Goal: Information Seeking & Learning: Learn about a topic

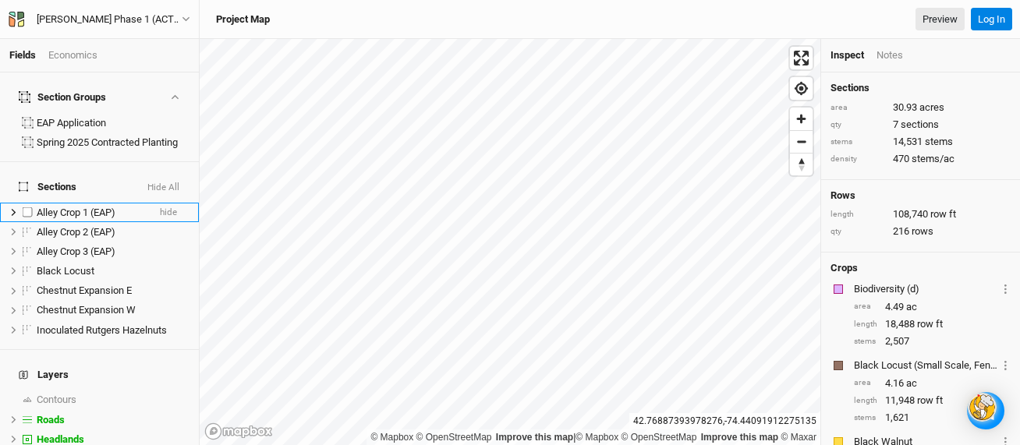
click at [96, 207] on span "Alley Crop 1 (EAP)" at bounding box center [76, 213] width 79 height 12
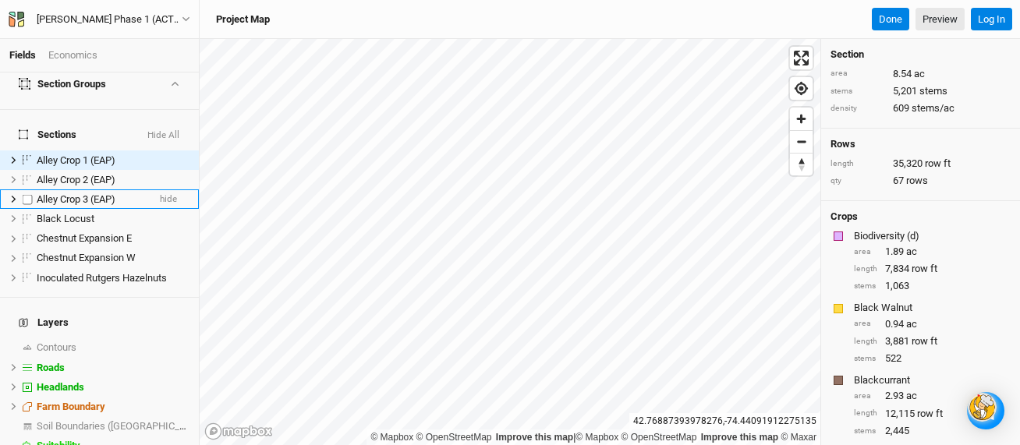
scroll to position [56, 0]
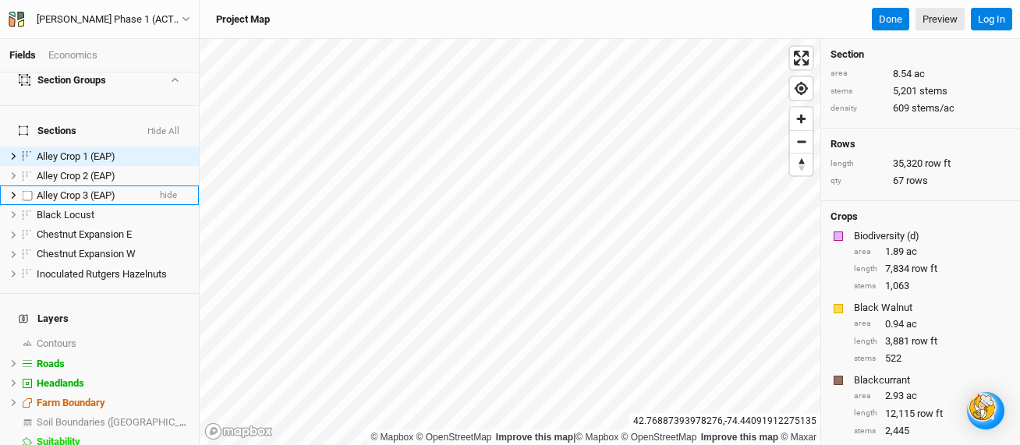
click at [86, 186] on li "Alley Crop 3 (EAP) hide" at bounding box center [99, 195] width 199 height 19
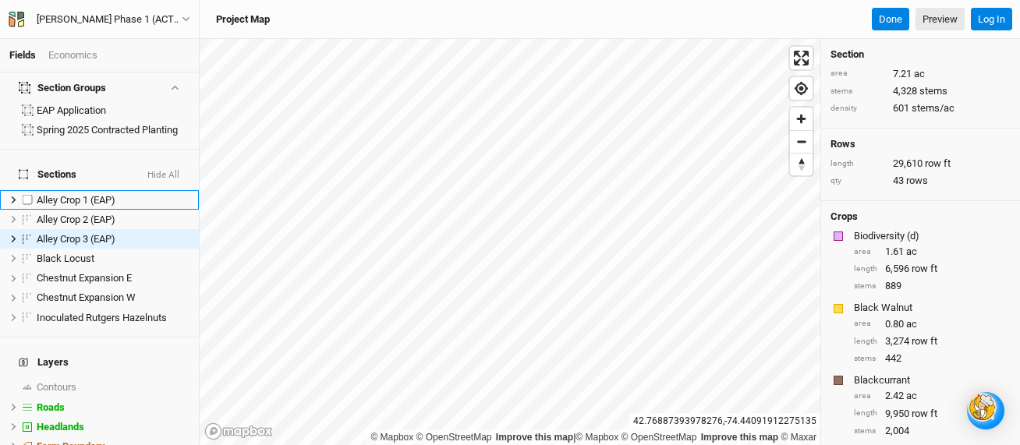
scroll to position [22, 0]
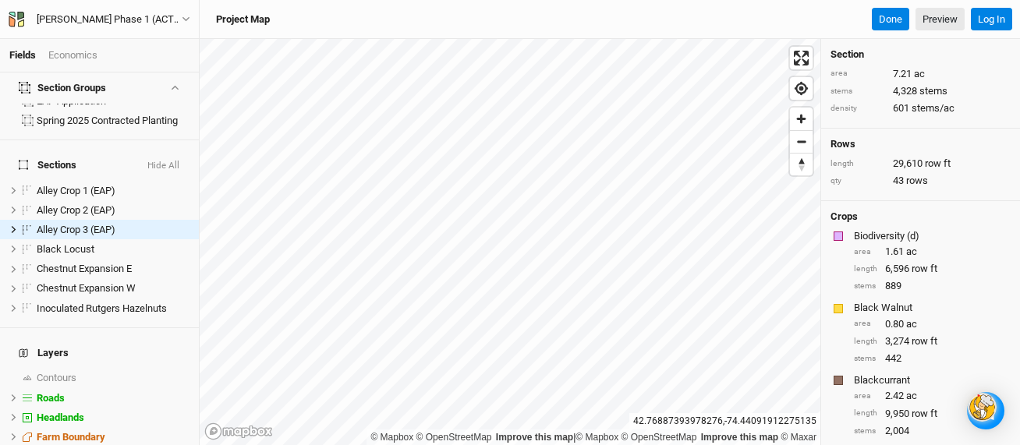
click at [69, 56] on div "Economics" at bounding box center [72, 55] width 49 height 14
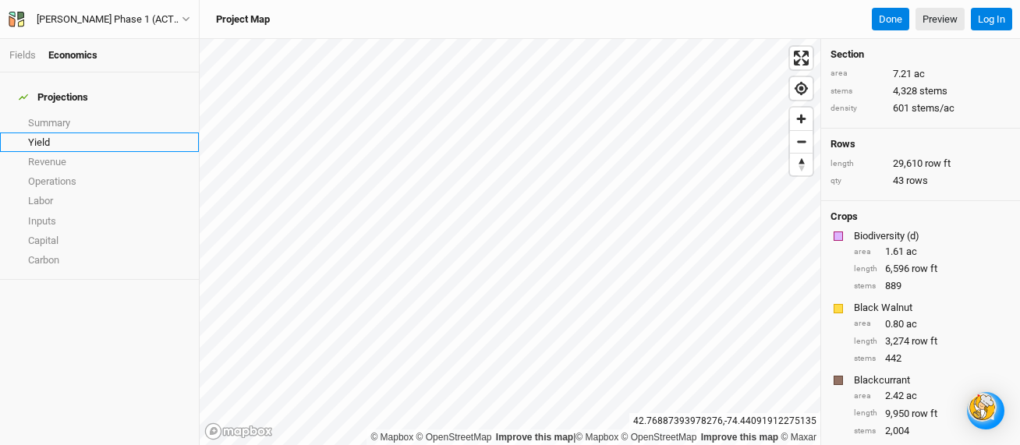
click at [51, 133] on link "Yield" at bounding box center [99, 142] width 199 height 19
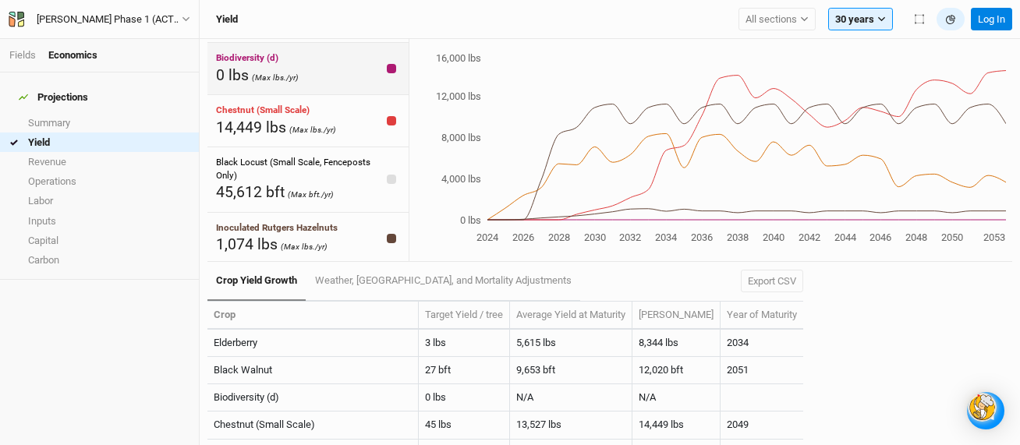
scroll to position [108, 0]
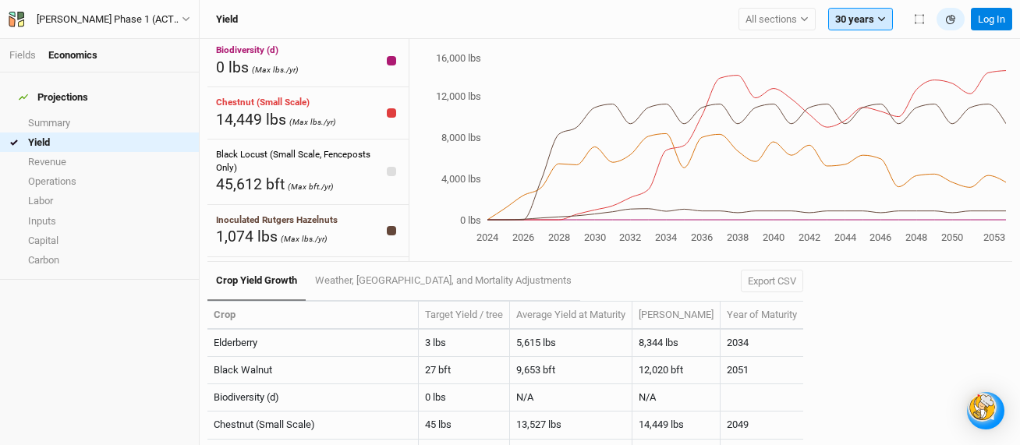
click at [877, 15] on icon "button" at bounding box center [881, 19] width 9 height 9
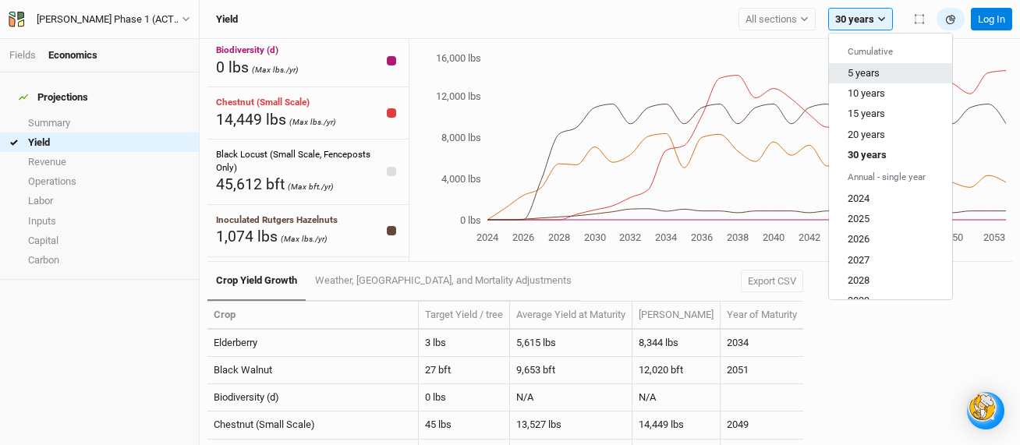
click at [861, 69] on span "5 years" at bounding box center [863, 73] width 32 height 12
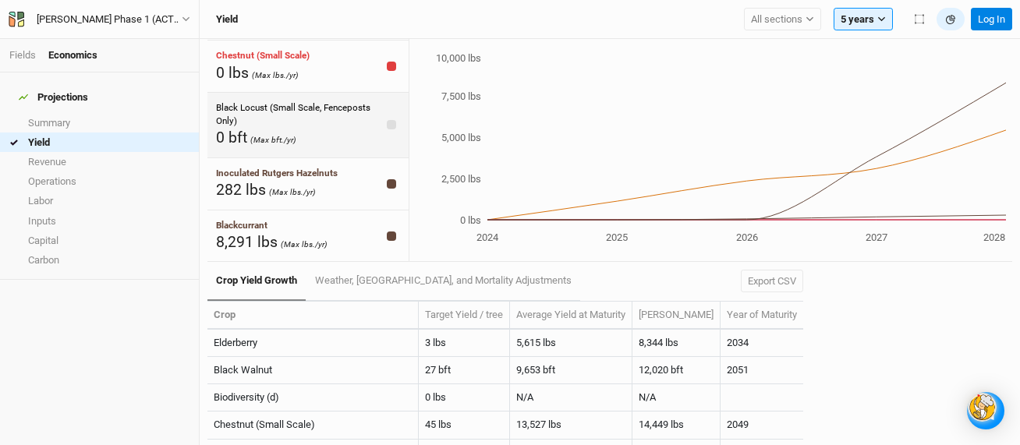
scroll to position [157, 0]
click at [319, 185] on div "282 lbs (Max lbs./yr)" at bounding box center [277, 188] width 122 height 21
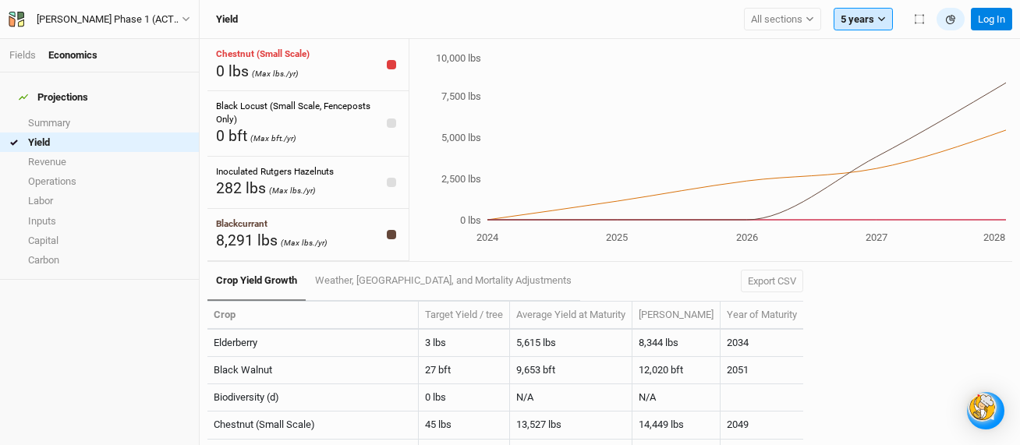
click at [884, 17] on icon "button" at bounding box center [881, 19] width 7 height 5
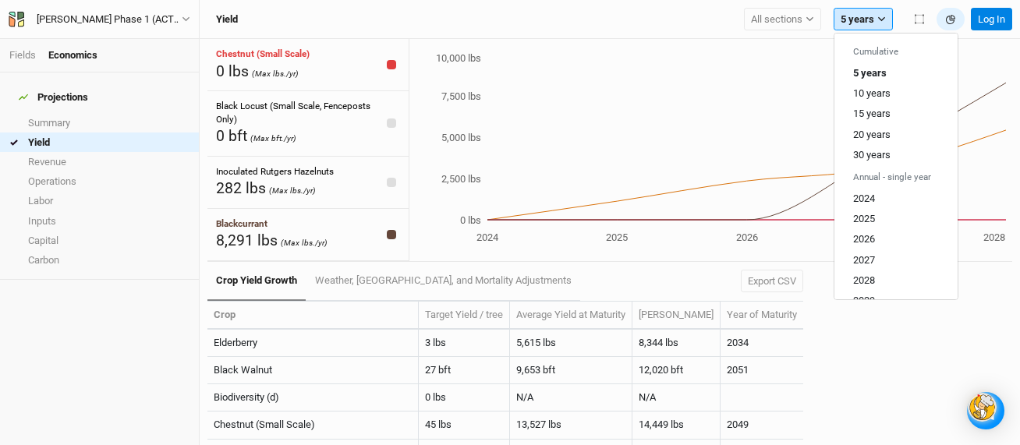
click at [884, 12] on button "5 years" at bounding box center [862, 19] width 59 height 23
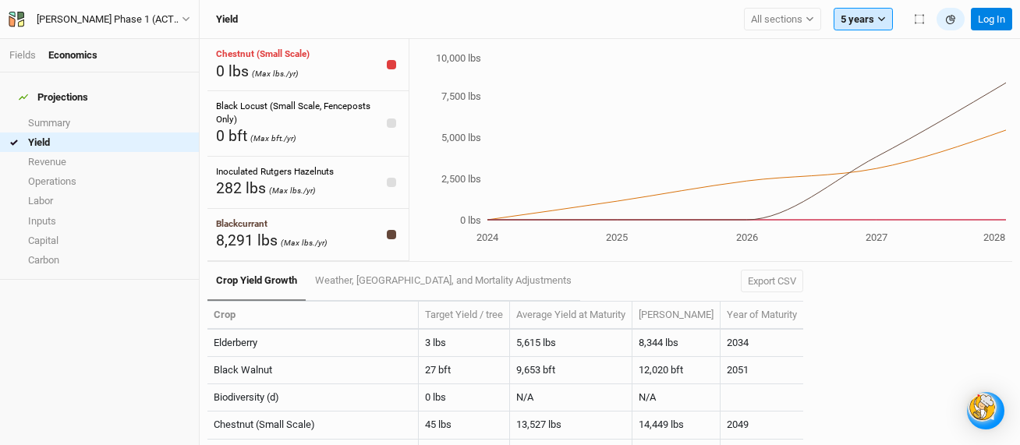
click at [881, 13] on button "5 years" at bounding box center [862, 19] width 59 height 23
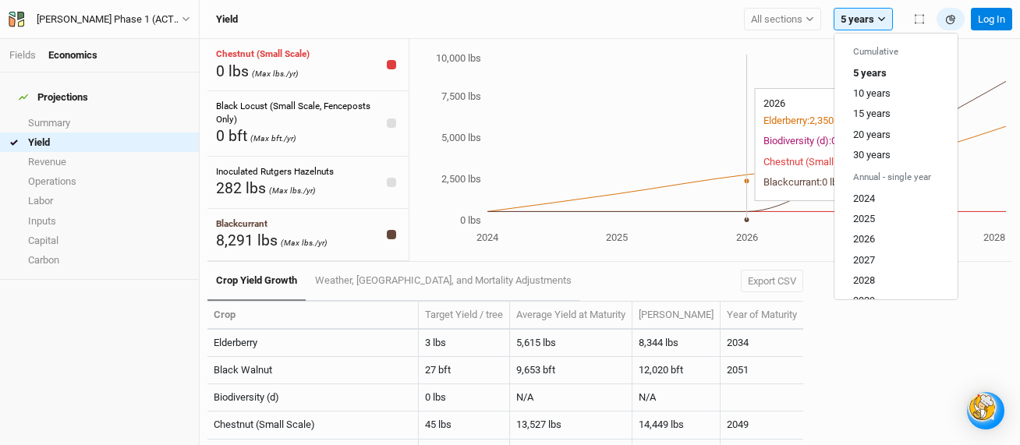
click at [787, 80] on icon "2024 2025 2026 2027 2028 0 lbs 2,500 lbs 5,000 lbs 7,500 lbs 10,000 lbs" at bounding box center [707, 149] width 596 height 196
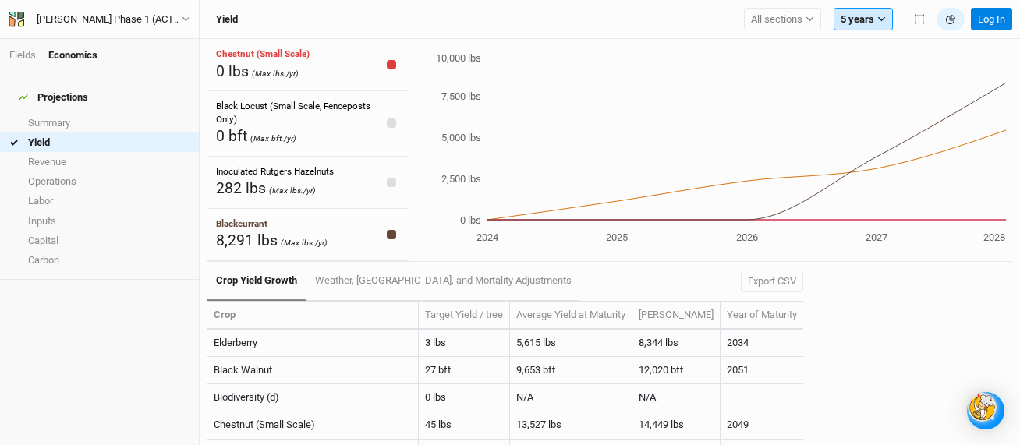
click at [882, 16] on icon "button" at bounding box center [881, 19] width 9 height 9
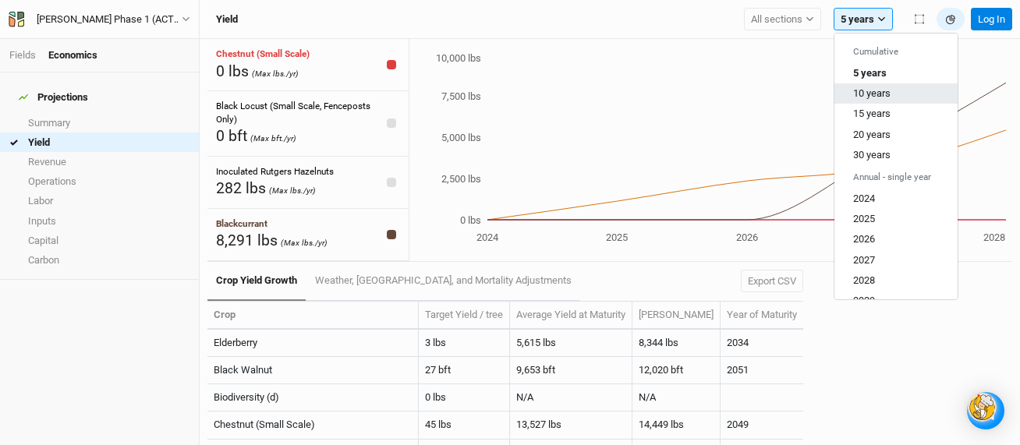
click at [881, 85] on button "10 years" at bounding box center [895, 93] width 123 height 20
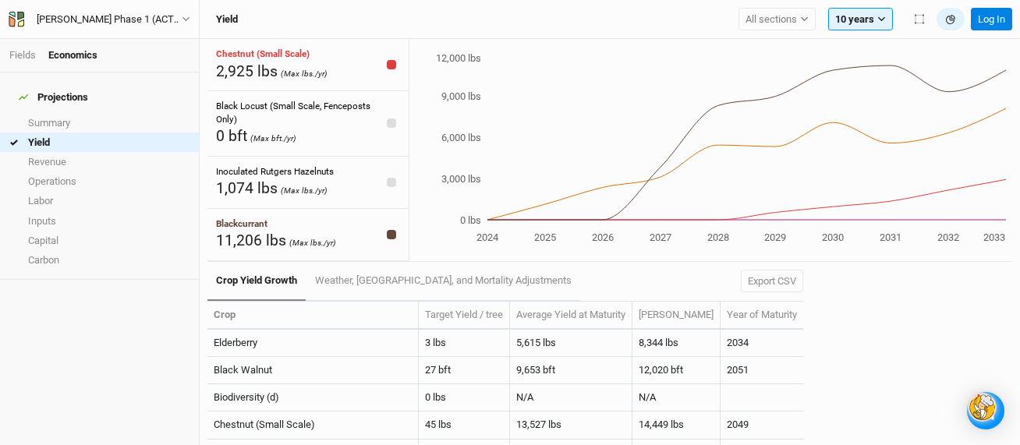
click at [826, 226] on icon "2024 2025 2026 2027 2028 2029 2030 2031 2032 2033 0 lbs 3,000 lbs 6,000 lbs 9,0…" at bounding box center [707, 149] width 596 height 196
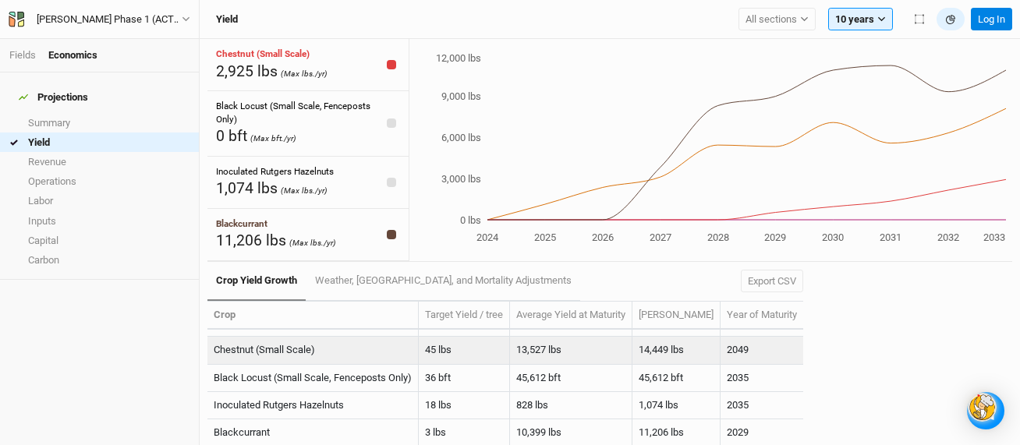
scroll to position [76, 0]
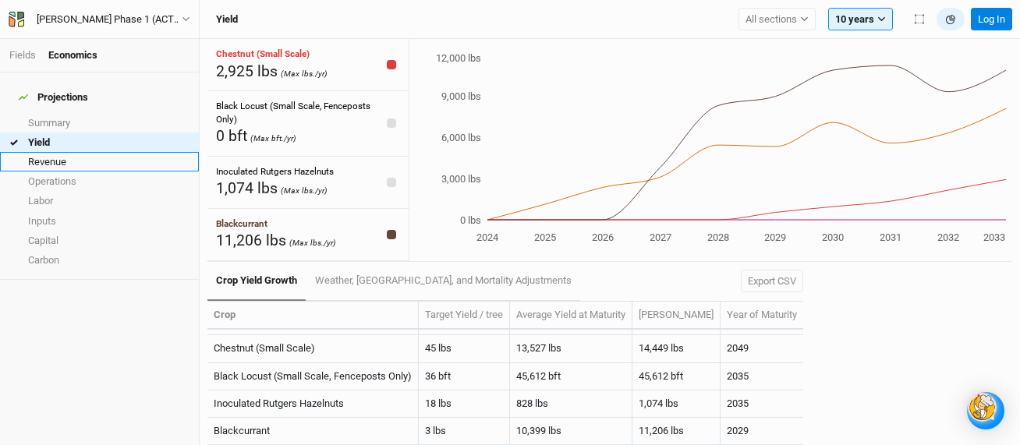
click at [63, 152] on link "Revenue" at bounding box center [99, 161] width 199 height 19
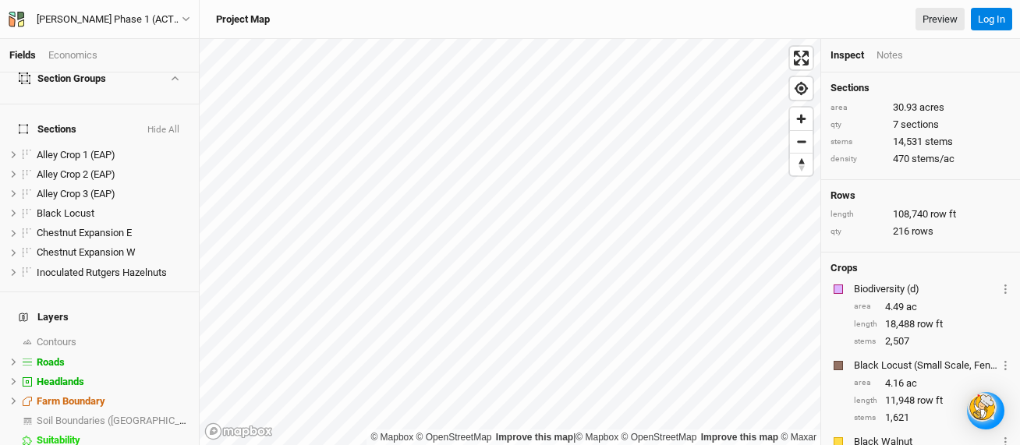
scroll to position [65, 0]
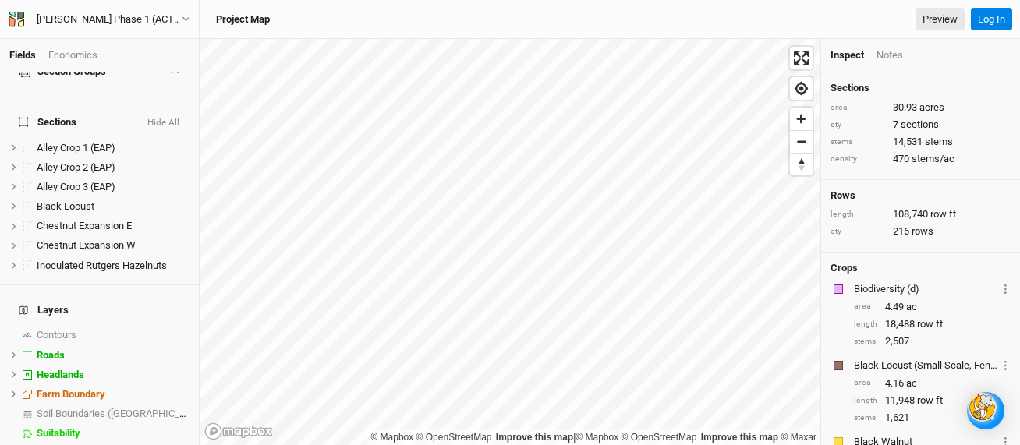
click at [129, 369] on div "Headlands" at bounding box center [113, 375] width 153 height 12
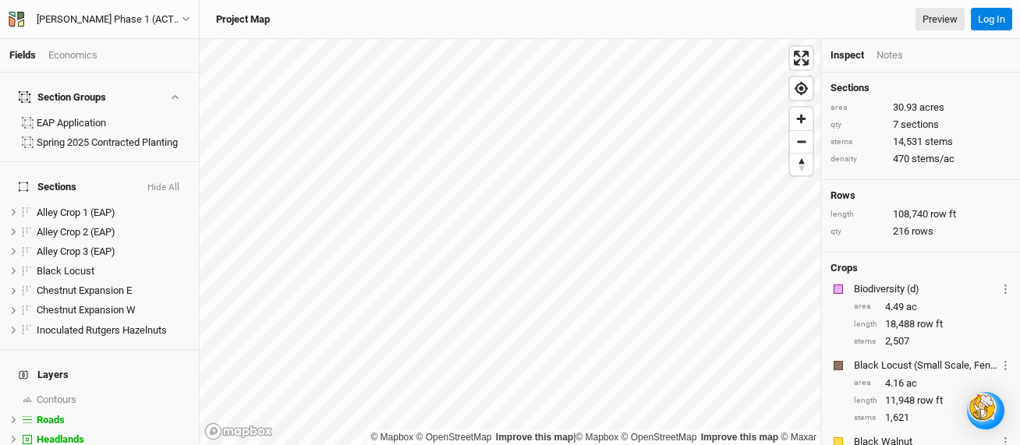
click at [87, 51] on div "Economics" at bounding box center [72, 55] width 49 height 14
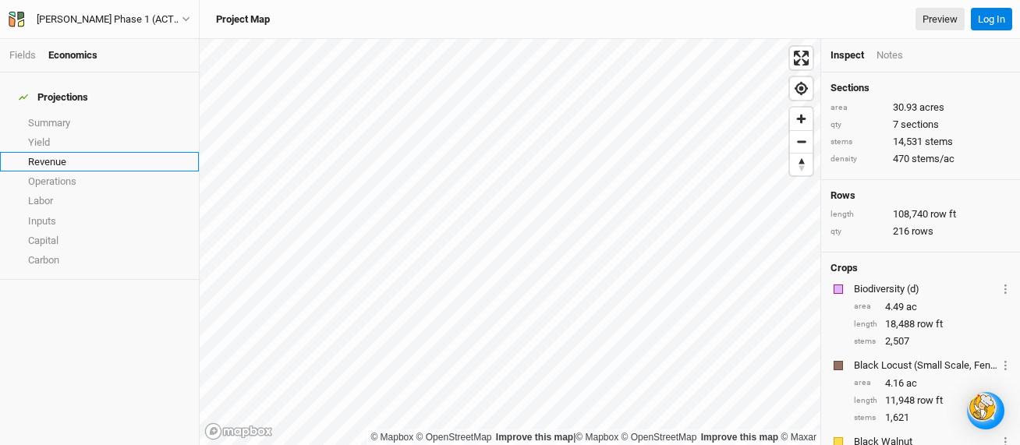
click at [55, 152] on link "Revenue" at bounding box center [99, 161] width 199 height 19
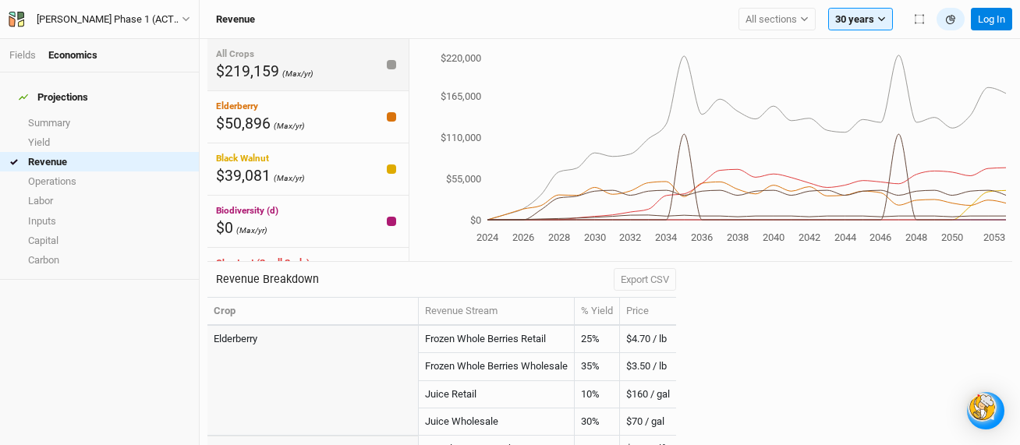
click at [354, 59] on div "All Crops $219,159 (Max/yr)" at bounding box center [307, 65] width 201 height 52
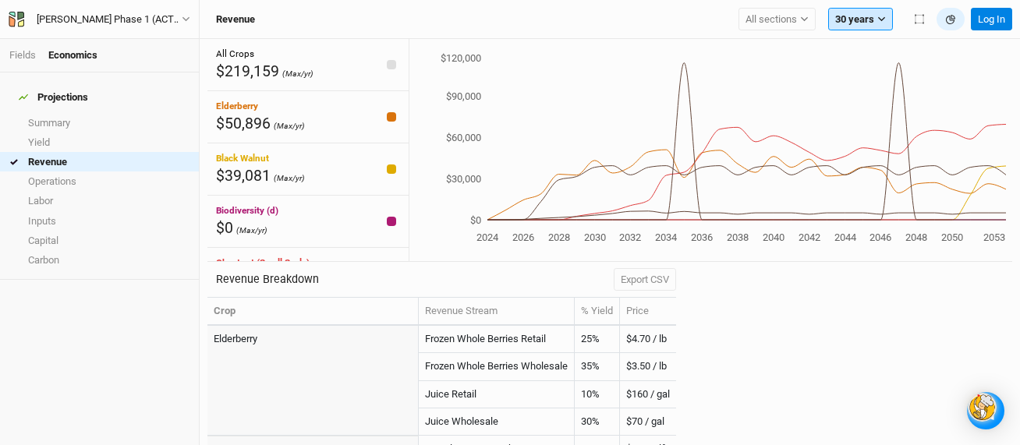
click at [880, 15] on icon "button" at bounding box center [881, 19] width 9 height 9
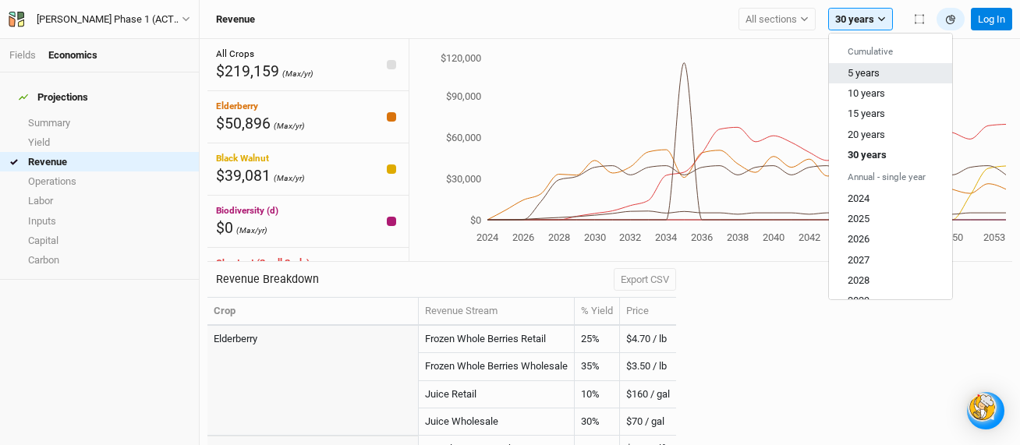
click at [855, 68] on span "5 years" at bounding box center [863, 73] width 32 height 12
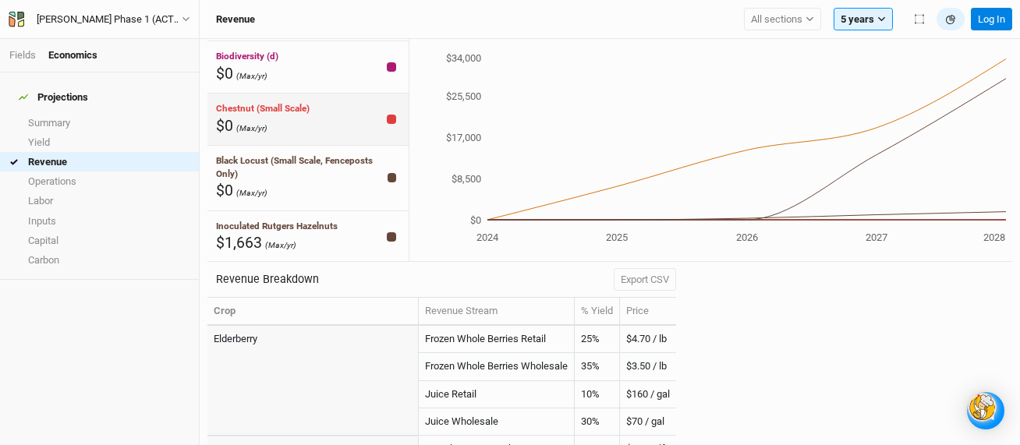
scroll to position [155, 0]
click at [287, 223] on span "Inoculated Rutgers Hazelnuts" at bounding box center [277, 225] width 122 height 11
click at [283, 223] on span "Inoculated Rutgers Hazelnuts" at bounding box center [275, 225] width 118 height 11
click at [883, 16] on icon "button" at bounding box center [881, 19] width 9 height 9
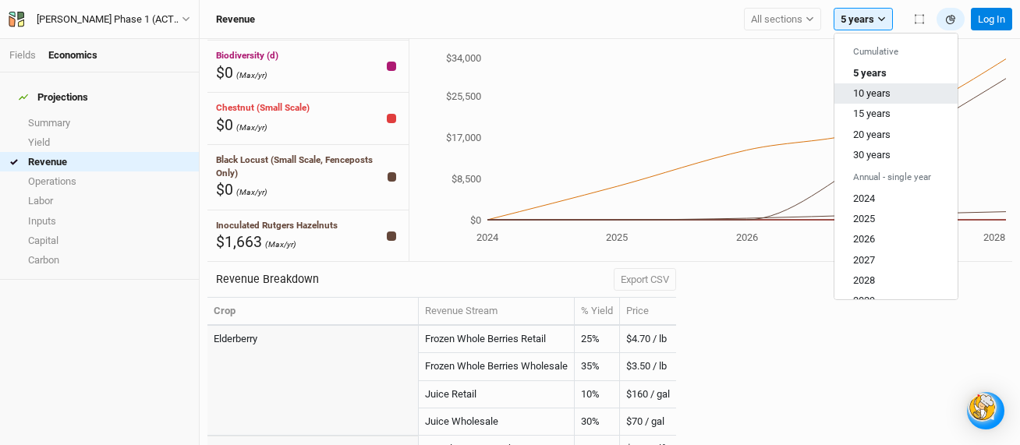
click at [870, 87] on span "10 years" at bounding box center [871, 93] width 37 height 12
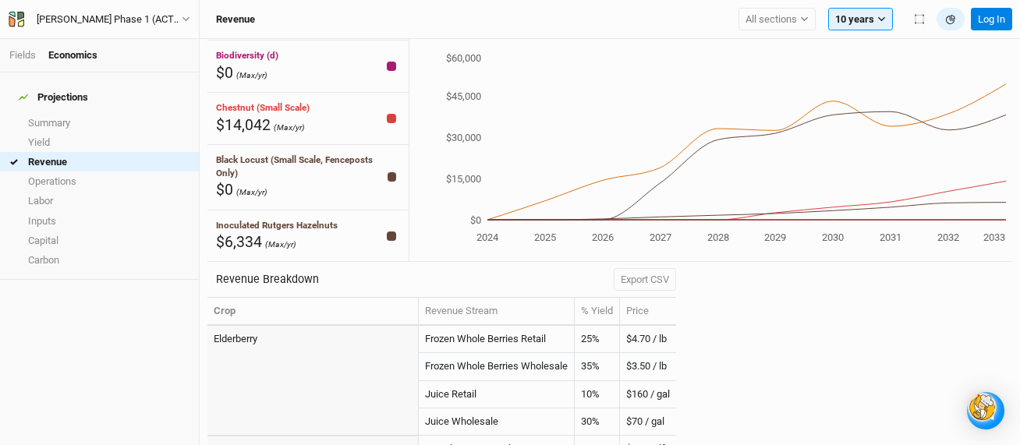
click at [893, 221] on icon "2024 2025 2026 2027 2028 2029 2030 2031 2032 2033 $0 $15,000 $30,000 $45,000 $6…" at bounding box center [707, 149] width 596 height 196
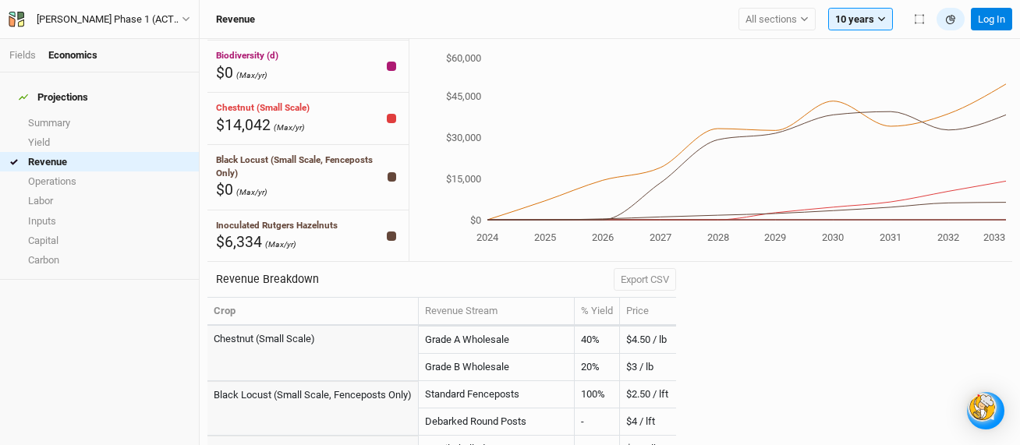
scroll to position [207, 0]
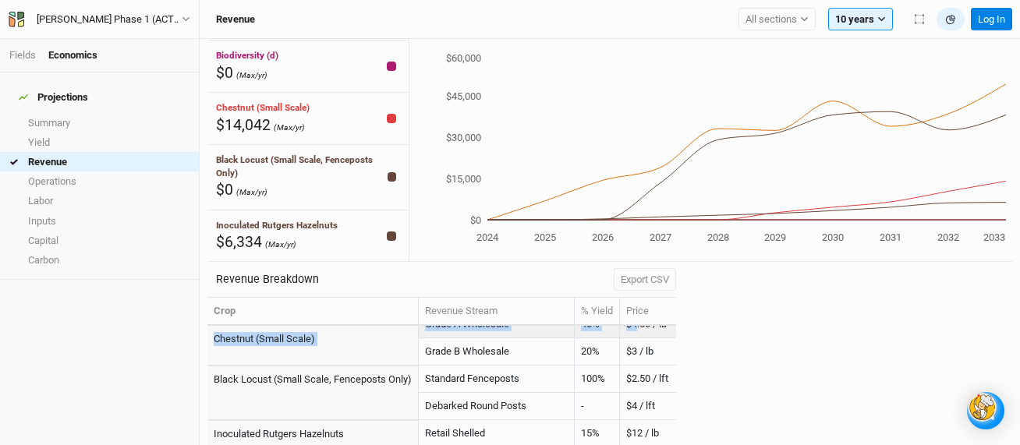
drag, startPoint x: 633, startPoint y: 320, endPoint x: 641, endPoint y: 331, distance: 13.4
click at [641, 331] on table "Crop Revenue Stream % Yield Price Elderberry Frozen Whole Berries Retail 25% $4…" at bounding box center [441, 371] width 469 height 148
click at [650, 366] on td "$2.50 / lft" at bounding box center [648, 379] width 56 height 27
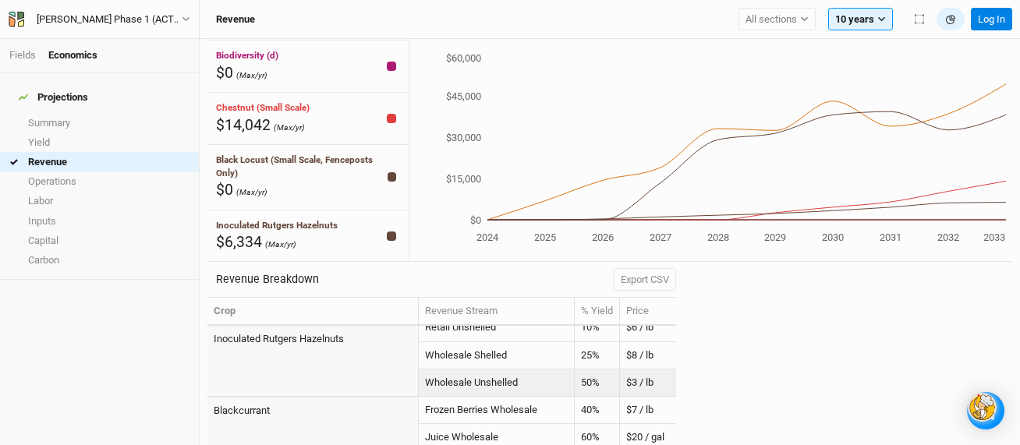
scroll to position [347, 0]
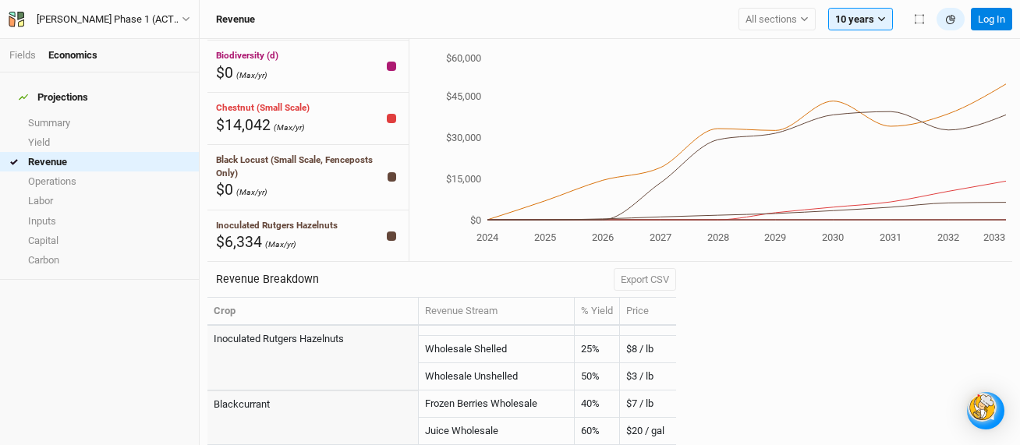
click at [716, 355] on div "Revenue Breakdown Export CSV Crop Revenue Stream % Yield Price Elderberry Froze…" at bounding box center [609, 354] width 805 height 184
click at [56, 192] on link "Labor" at bounding box center [99, 201] width 199 height 19
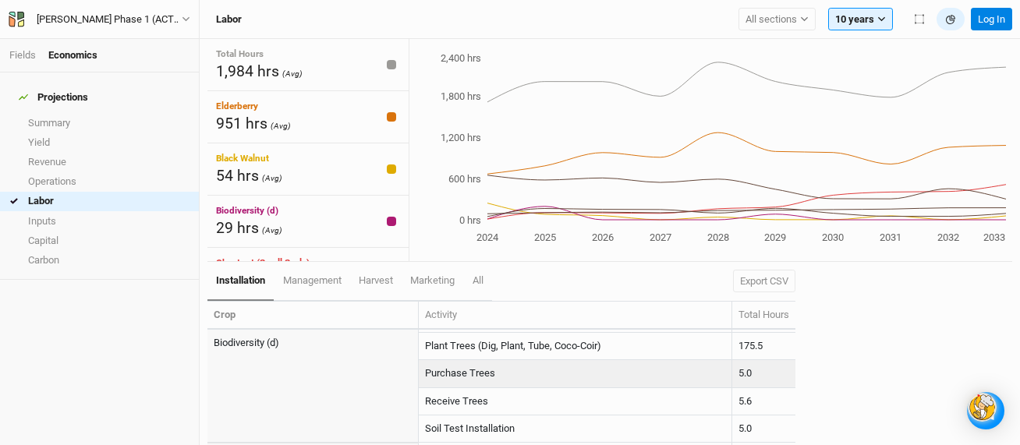
scroll to position [54, 0]
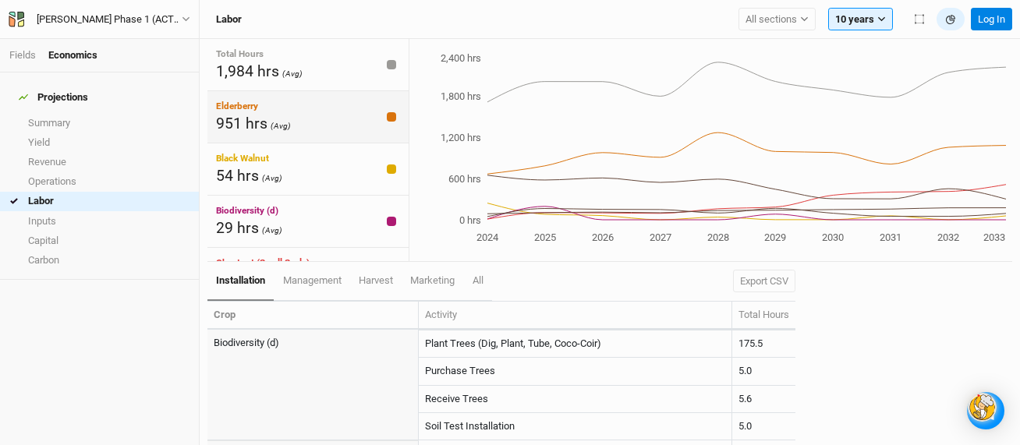
click at [235, 101] on span "Elderberry" at bounding box center [237, 106] width 42 height 11
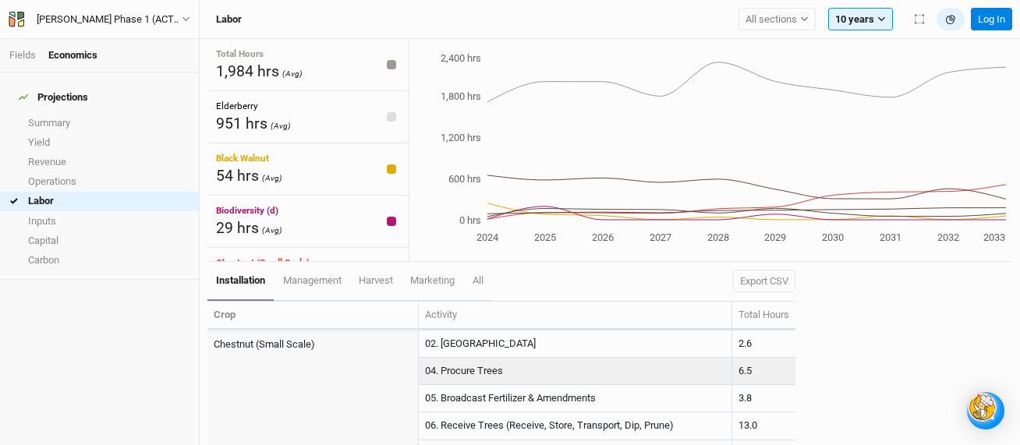
scroll to position [1431, 0]
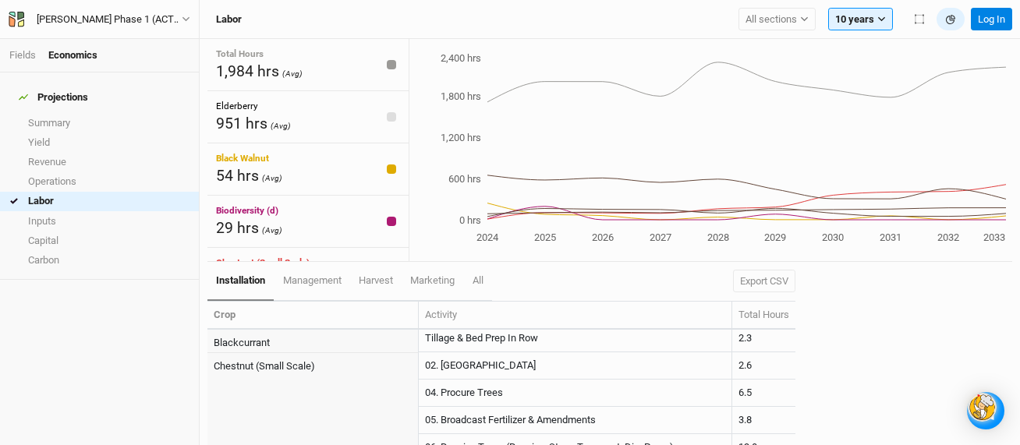
click at [331, 345] on td "Blackcurrant" at bounding box center [312, 342] width 211 height 27
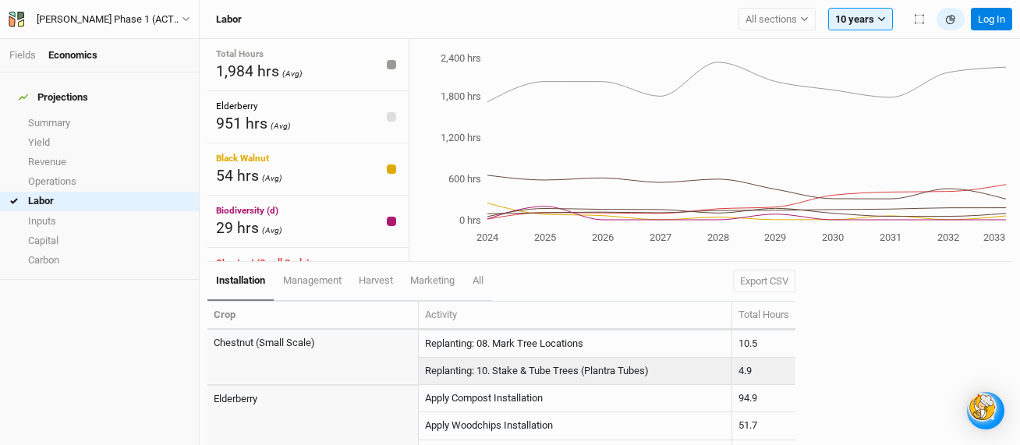
scroll to position [1758, 0]
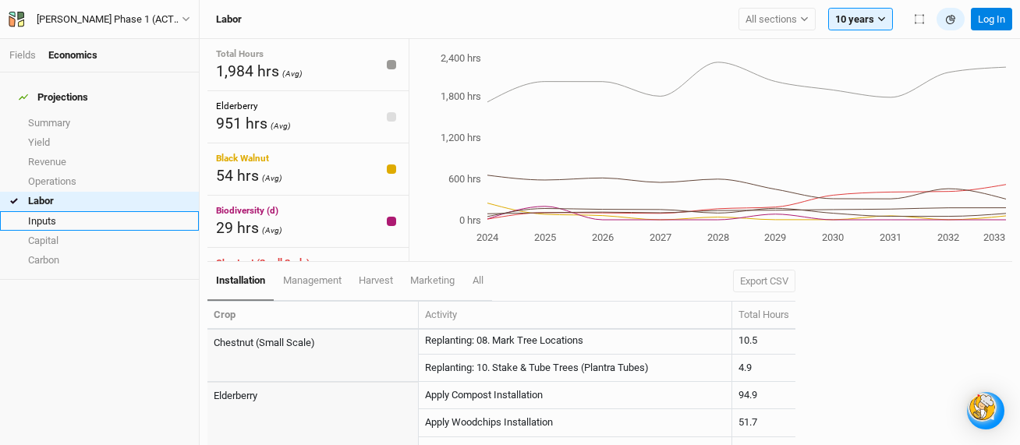
click at [41, 211] on link "Inputs" at bounding box center [99, 220] width 199 height 19
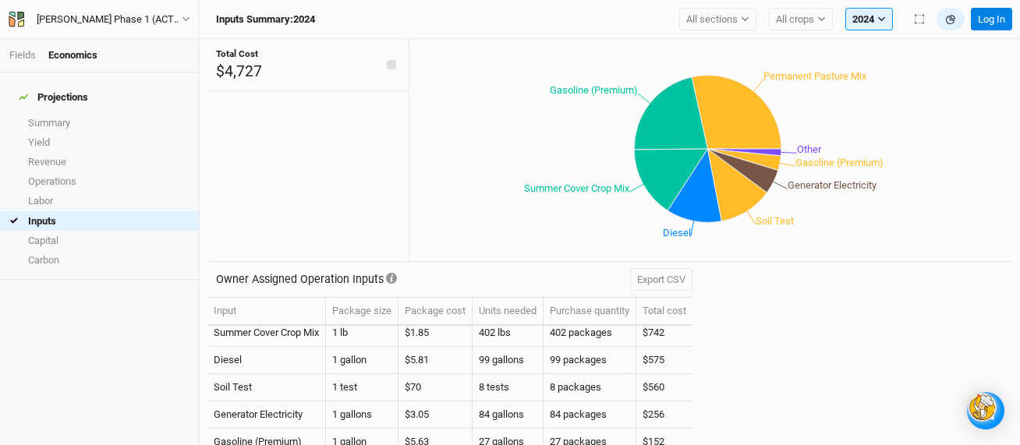
scroll to position [65, 0]
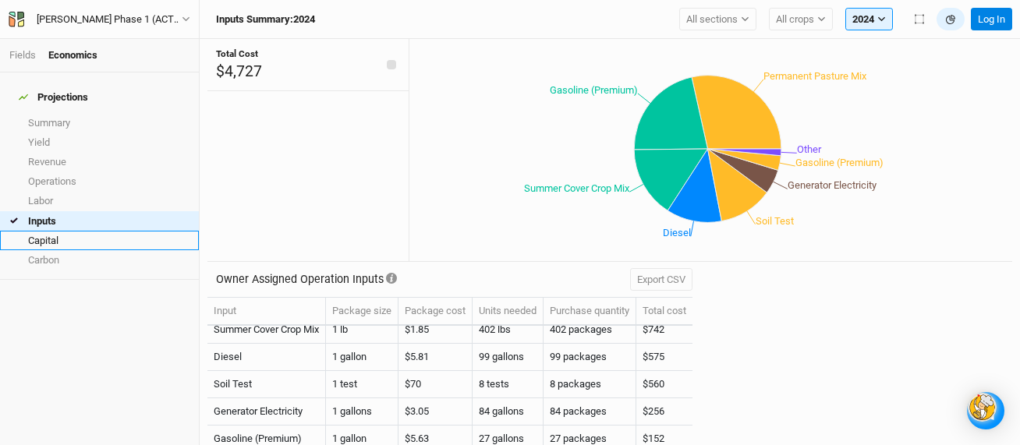
click at [65, 231] on link "Capital" at bounding box center [99, 240] width 199 height 19
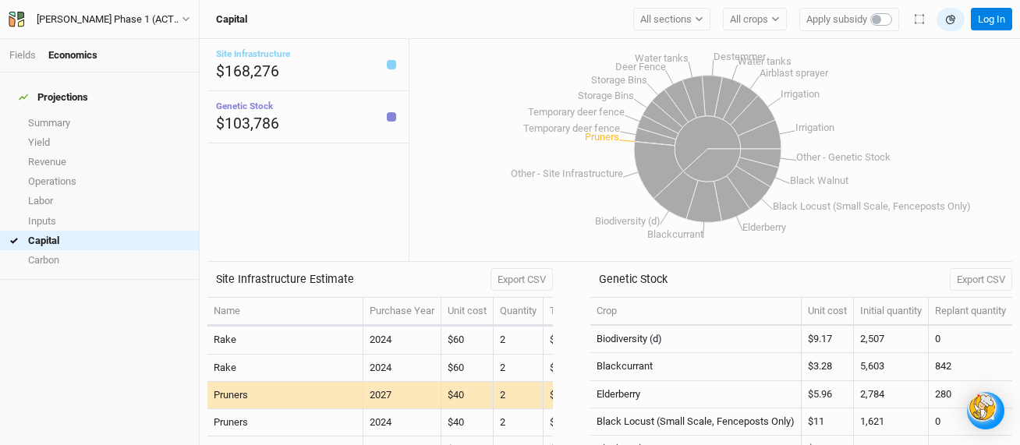
scroll to position [717, 0]
